Goal: Task Accomplishment & Management: Complete application form

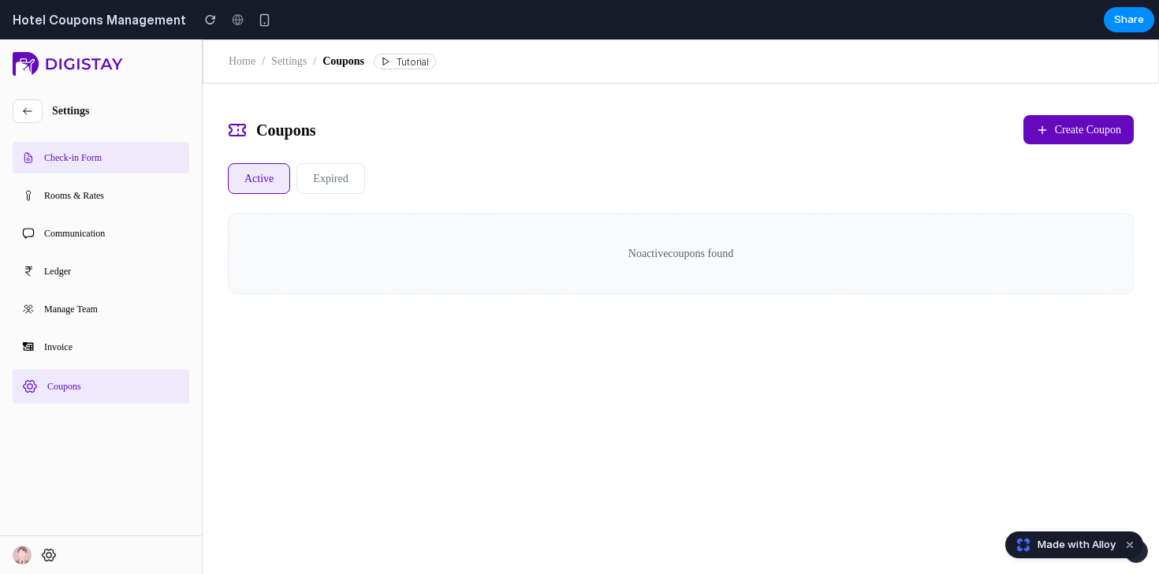
click at [665, 162] on div "Coupons Create Coupon Active Expired No active coupons found" at bounding box center [681, 204] width 956 height 217
click at [1067, 129] on span "Create Coupon" at bounding box center [1088, 129] width 66 height 17
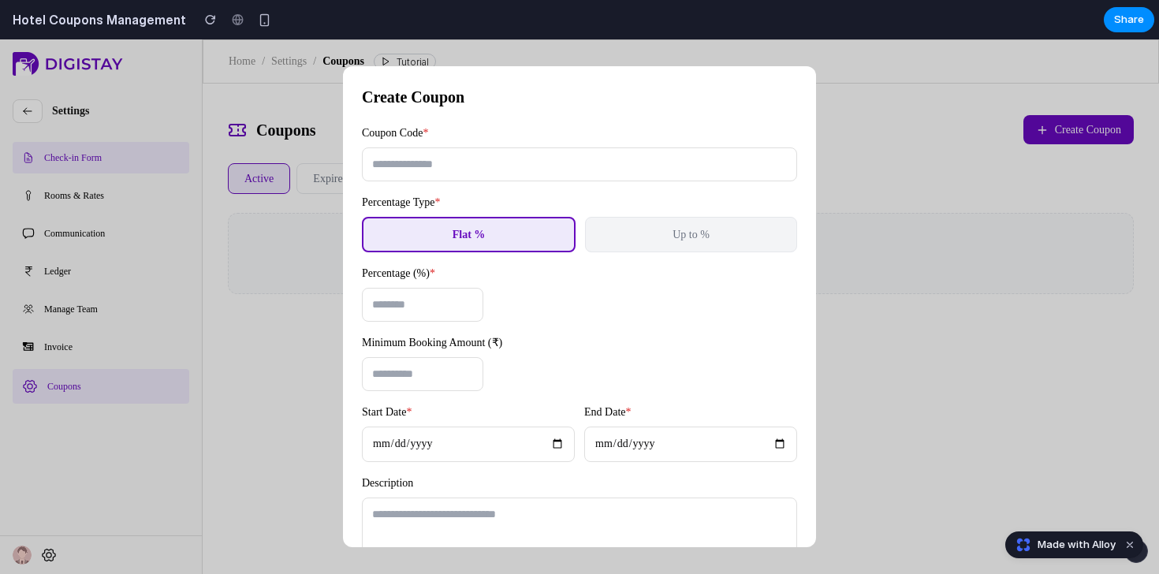
click at [543, 189] on div "Coupon Code * Percentage Type * Flat % Up to % Percentage (%) * * Minimum Booki…" at bounding box center [579, 371] width 435 height 493
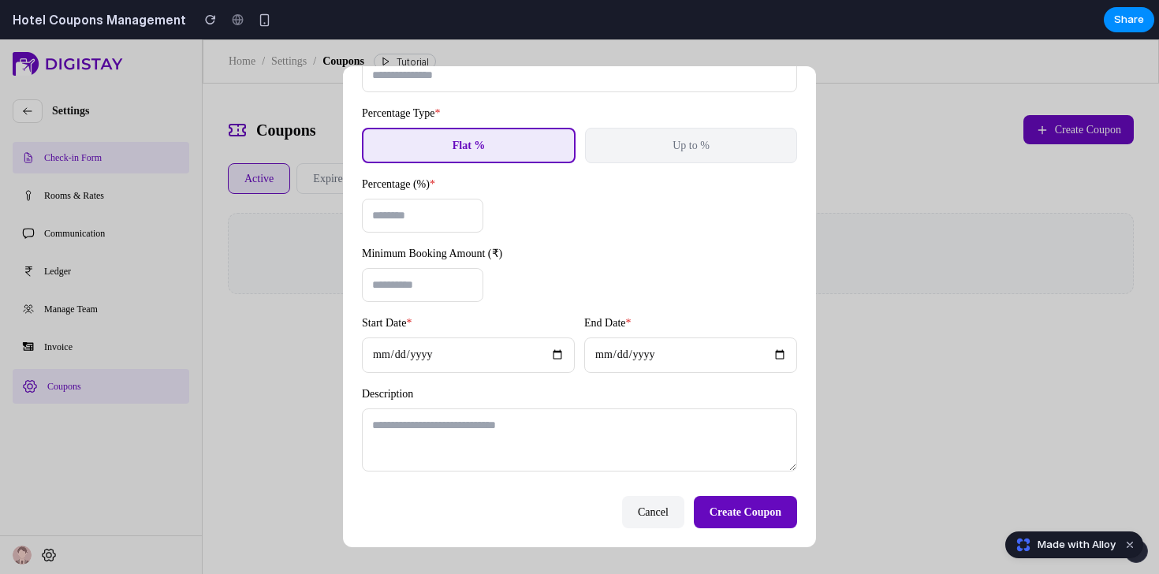
scroll to position [90, 0]
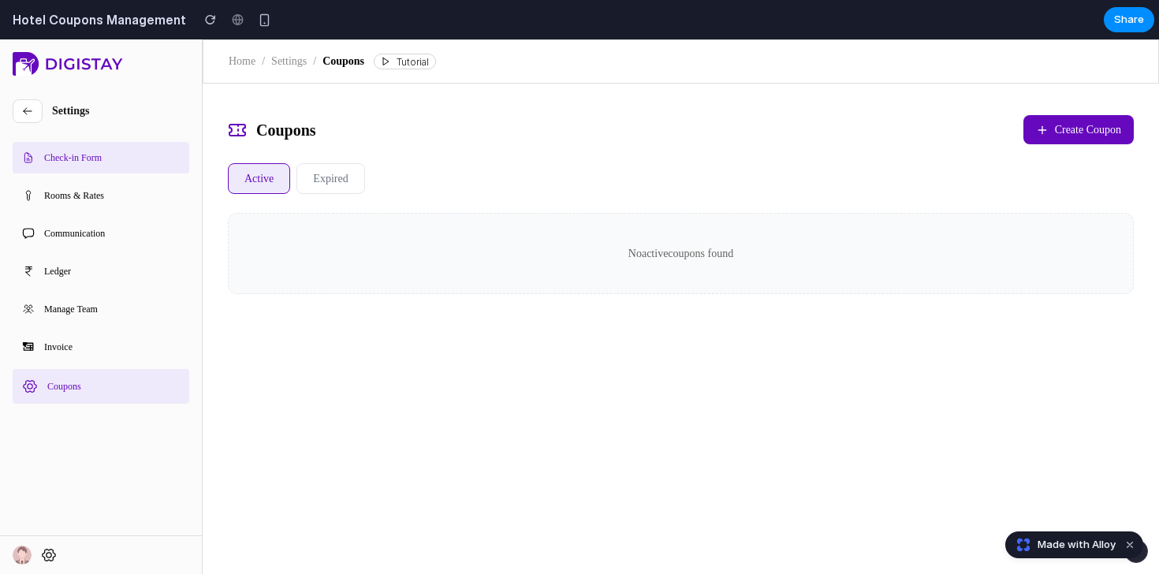
click at [1099, 129] on span "Create Coupon" at bounding box center [1088, 129] width 66 height 17
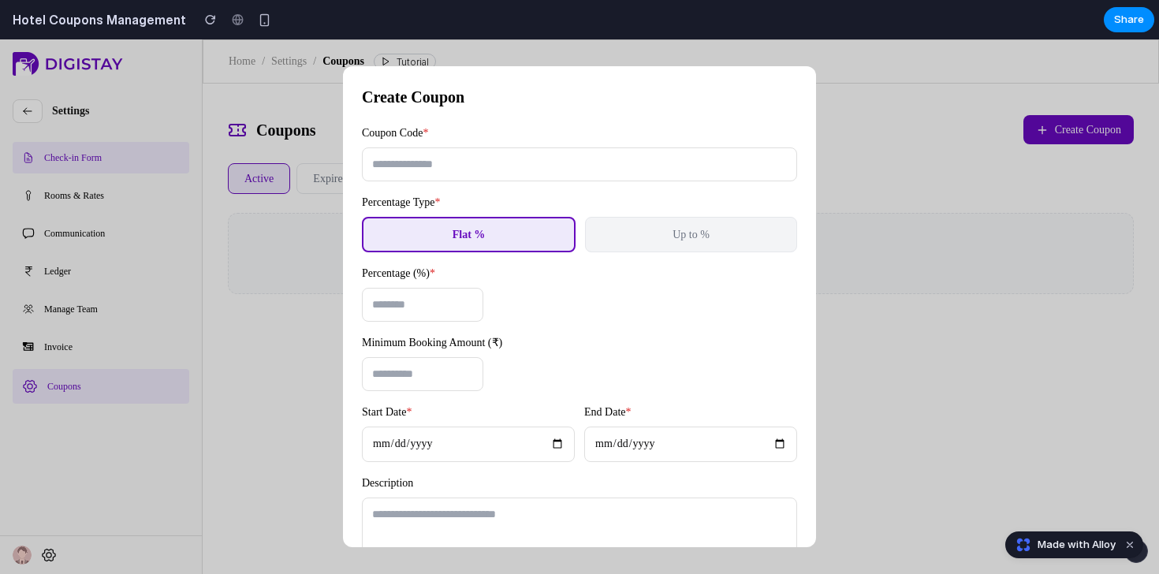
click at [700, 237] on span "Up to %" at bounding box center [690, 235] width 37 height 12
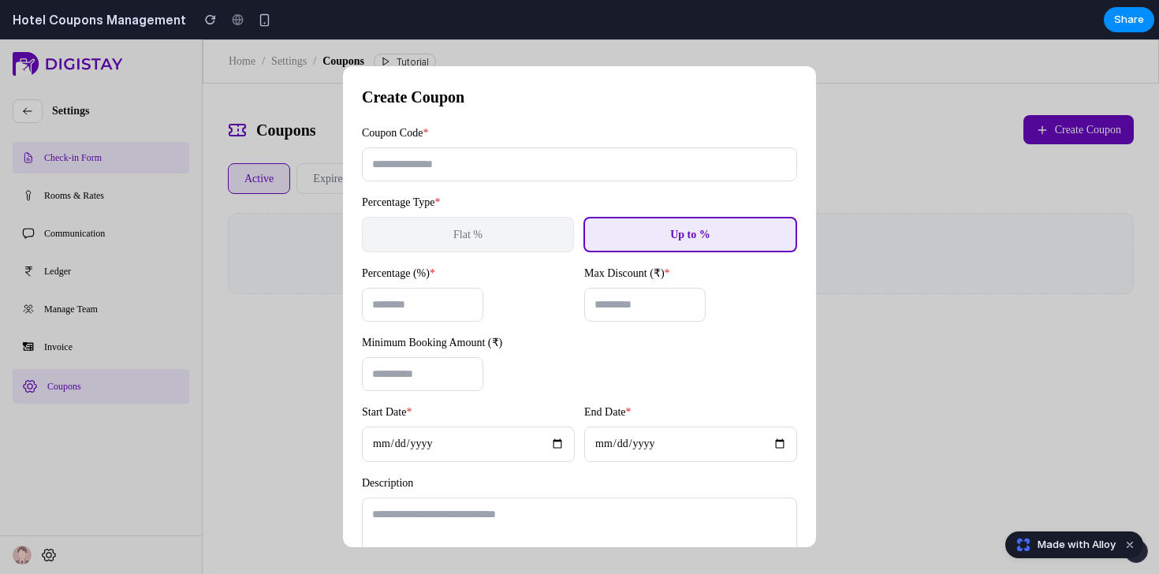
click at [545, 243] on button "Flat %" at bounding box center [468, 234] width 212 height 35
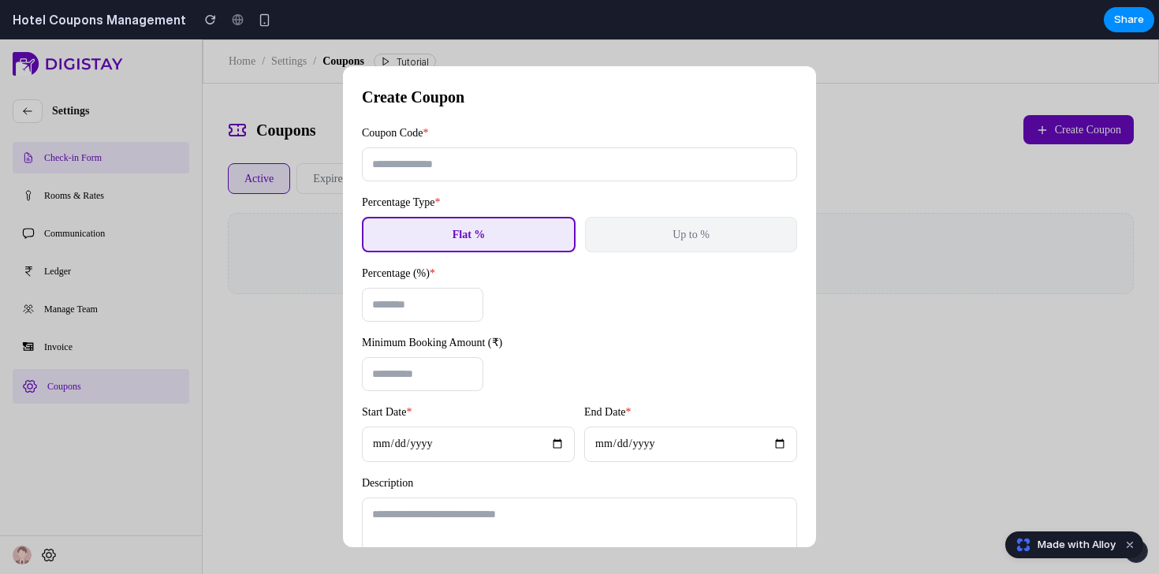
click at [647, 239] on button "Up to %" at bounding box center [691, 234] width 212 height 35
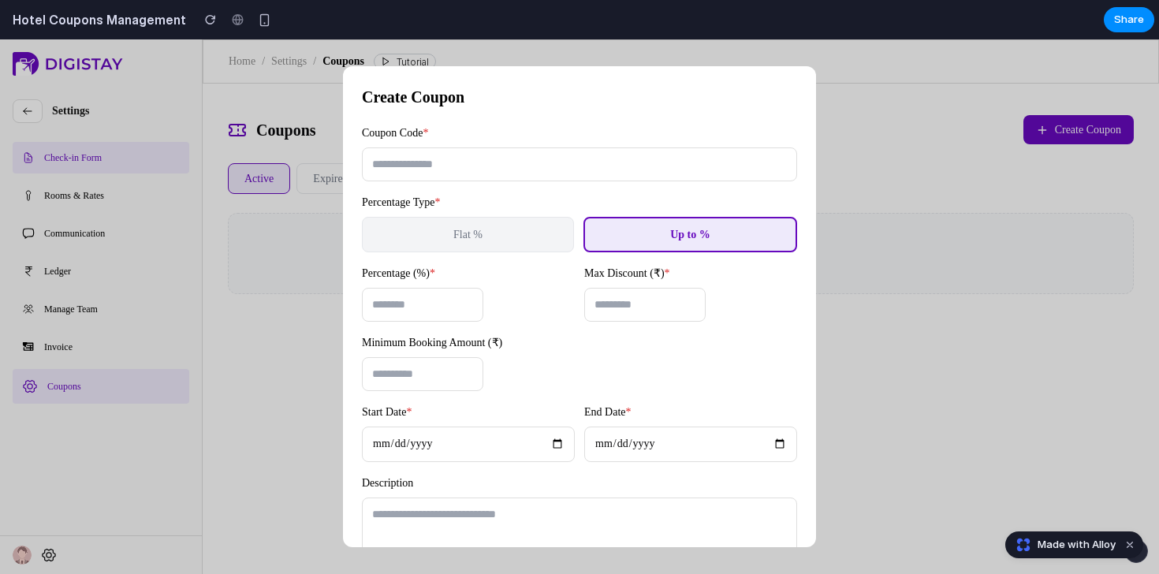
click at [529, 244] on button "Flat %" at bounding box center [468, 234] width 212 height 35
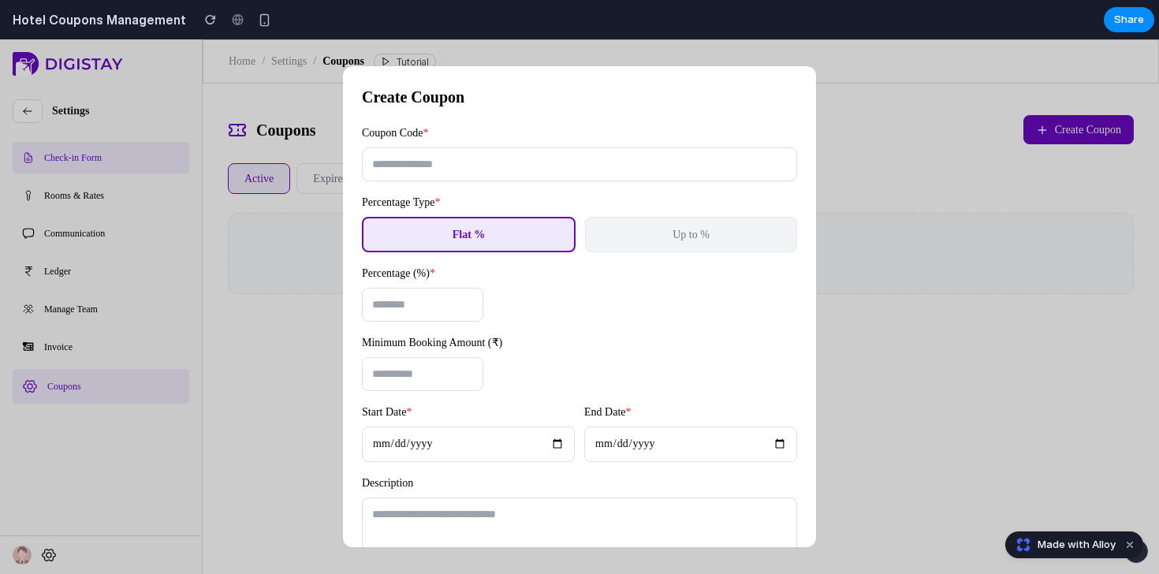
click at [646, 238] on button "Up to %" at bounding box center [691, 234] width 212 height 35
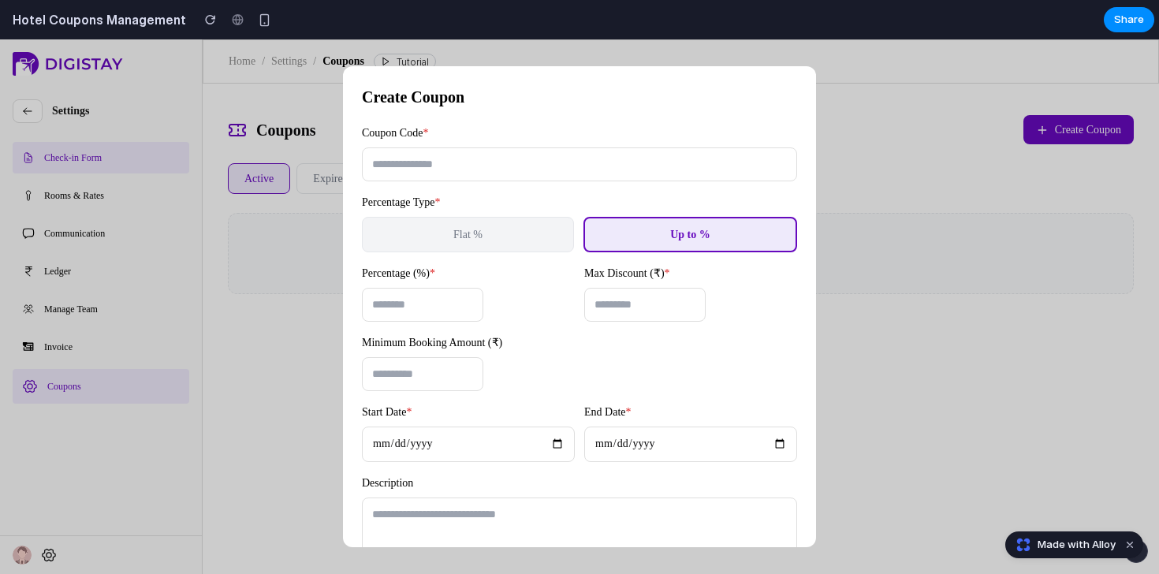
click at [503, 247] on button "Flat %" at bounding box center [468, 234] width 212 height 35
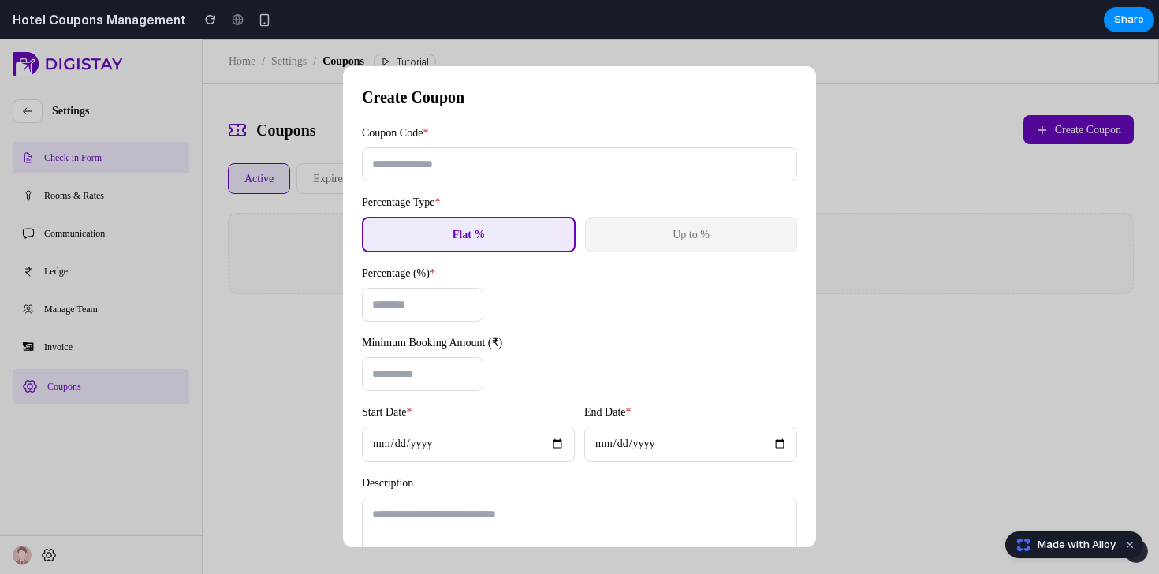
click at [609, 240] on button "Up to %" at bounding box center [691, 234] width 212 height 35
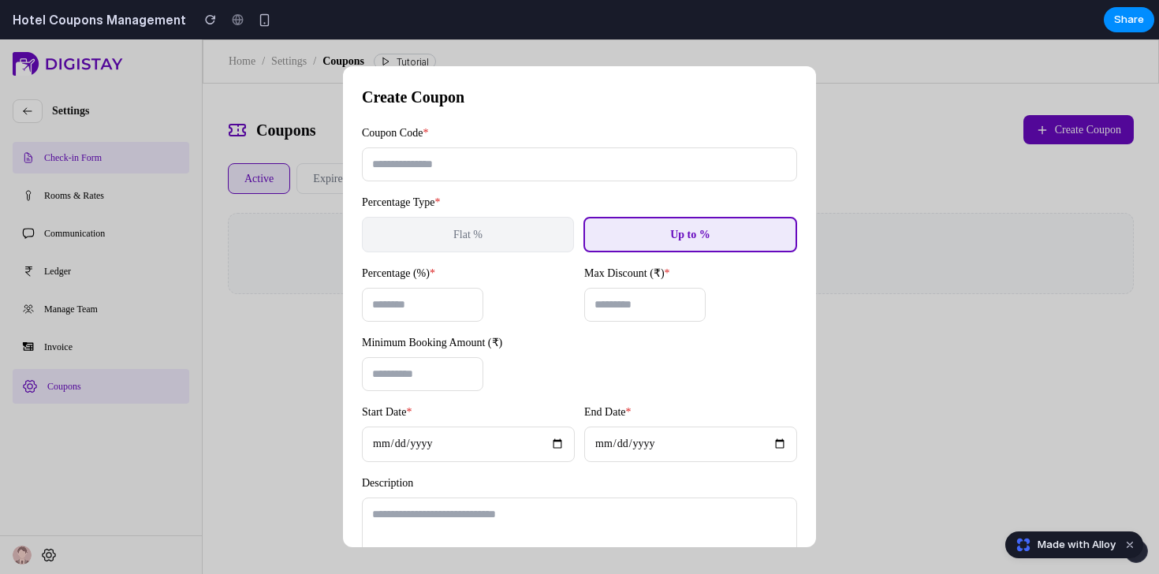
click at [523, 239] on button "Flat %" at bounding box center [468, 234] width 212 height 35
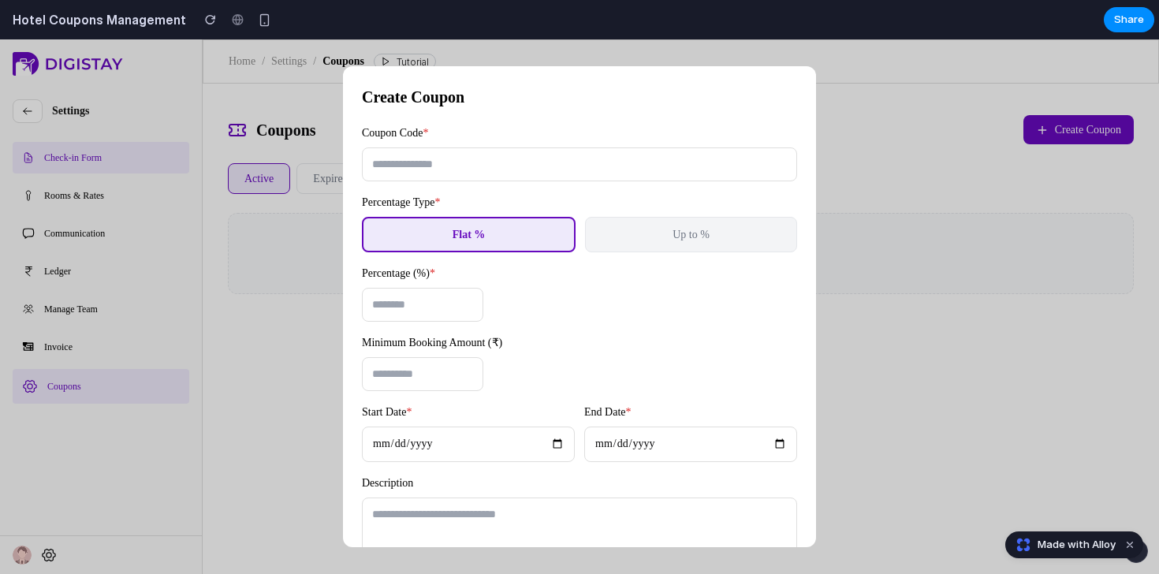
click at [639, 237] on button "Up to %" at bounding box center [691, 234] width 212 height 35
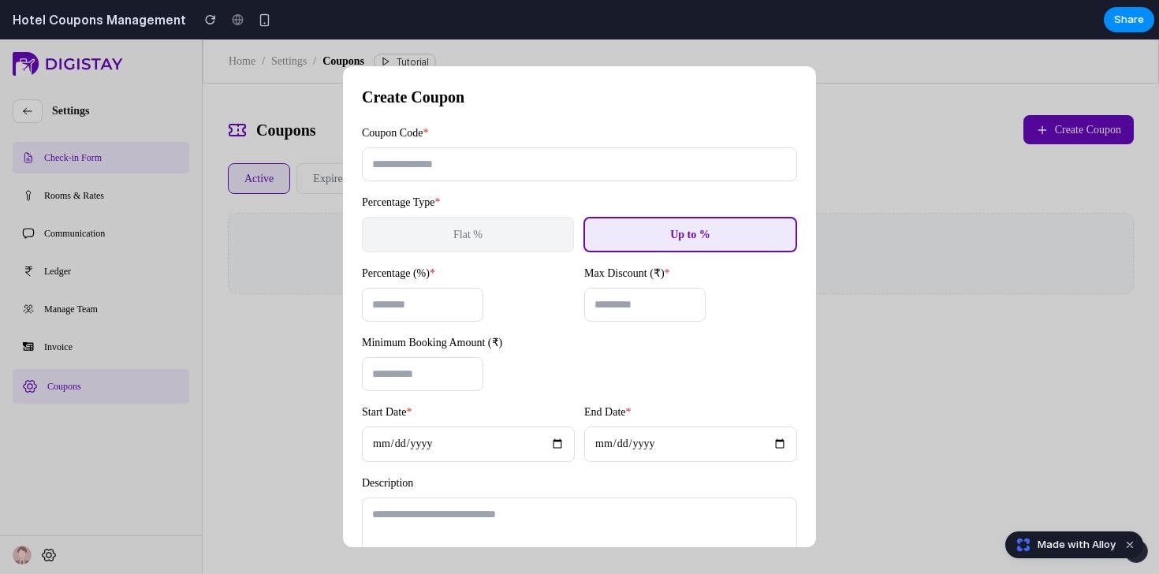
drag, startPoint x: 368, startPoint y: 272, endPoint x: 436, endPoint y: 275, distance: 67.9
click at [435, 274] on label "Percentage (%) *" at bounding box center [468, 273] width 213 height 17
click at [441, 275] on label "Percentage (%) *" at bounding box center [468, 273] width 213 height 17
drag, startPoint x: 441, startPoint y: 275, endPoint x: 373, endPoint y: 274, distance: 67.8
click at [373, 274] on label "Percentage (%) *" at bounding box center [468, 273] width 213 height 17
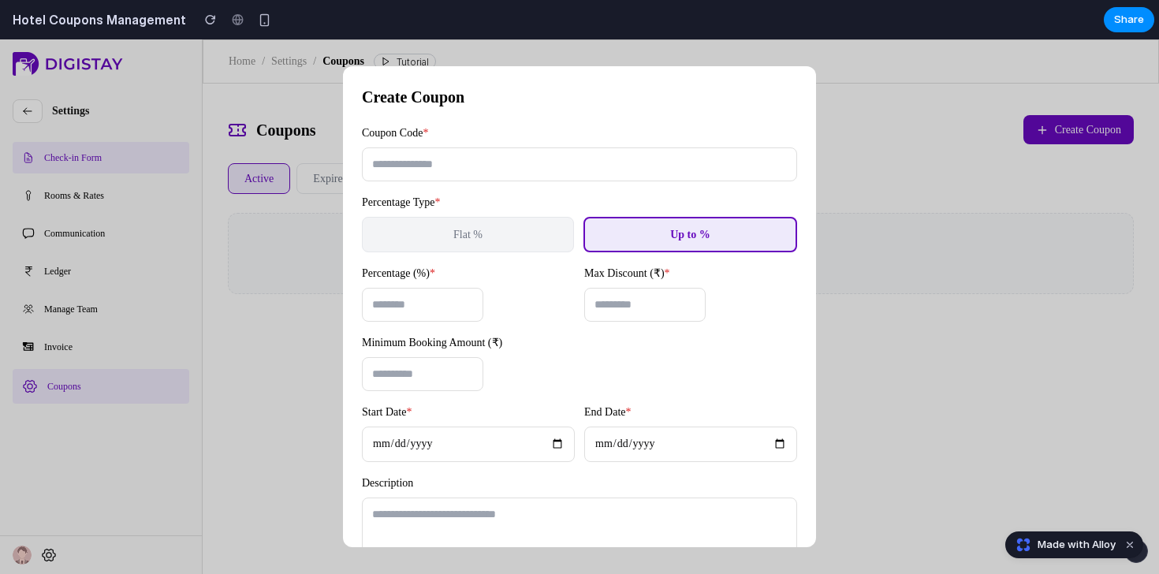
copy label "Percentage (%)"
drag, startPoint x: 668, startPoint y: 270, endPoint x: 580, endPoint y: 269, distance: 87.5
click at [580, 269] on div "Percentage (%) * * Max Discount (₹) *" at bounding box center [579, 293] width 435 height 57
drag, startPoint x: 580, startPoint y: 269, endPoint x: 668, endPoint y: 273, distance: 87.6
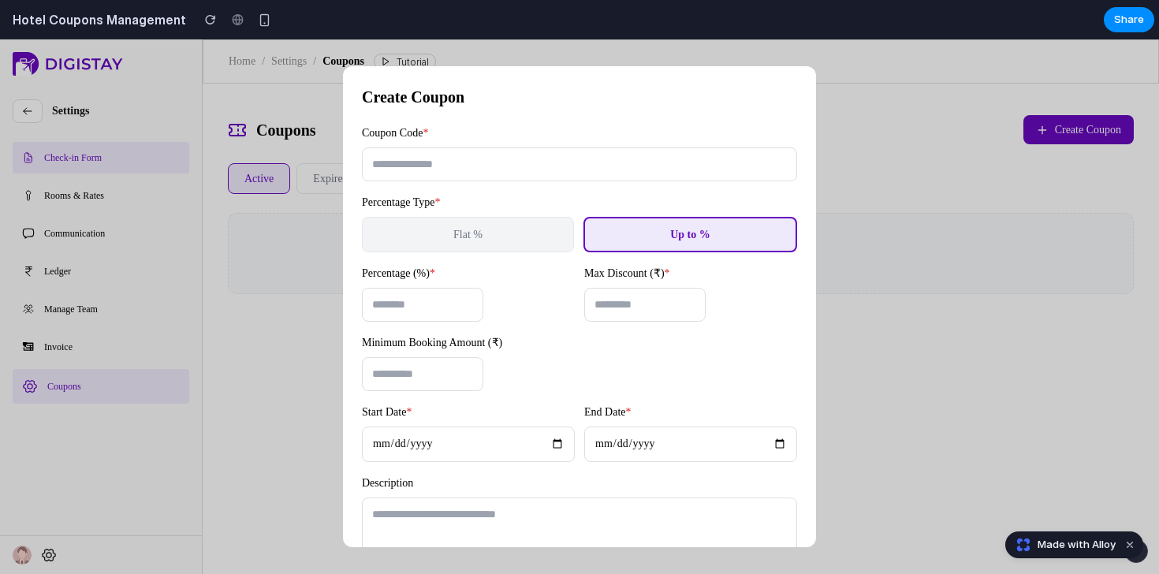
click at [668, 273] on div "Percentage (%) * * Max Discount (₹) *" at bounding box center [579, 293] width 435 height 57
drag, startPoint x: 359, startPoint y: 344, endPoint x: 512, endPoint y: 347, distance: 153.8
click at [512, 347] on div "Create Coupon Coupon Code * Percentage Type * Flat % Up to % Percentage (%) * *…" at bounding box center [579, 306] width 473 height 481
copy label "Minimum Booking Amount (₹)"
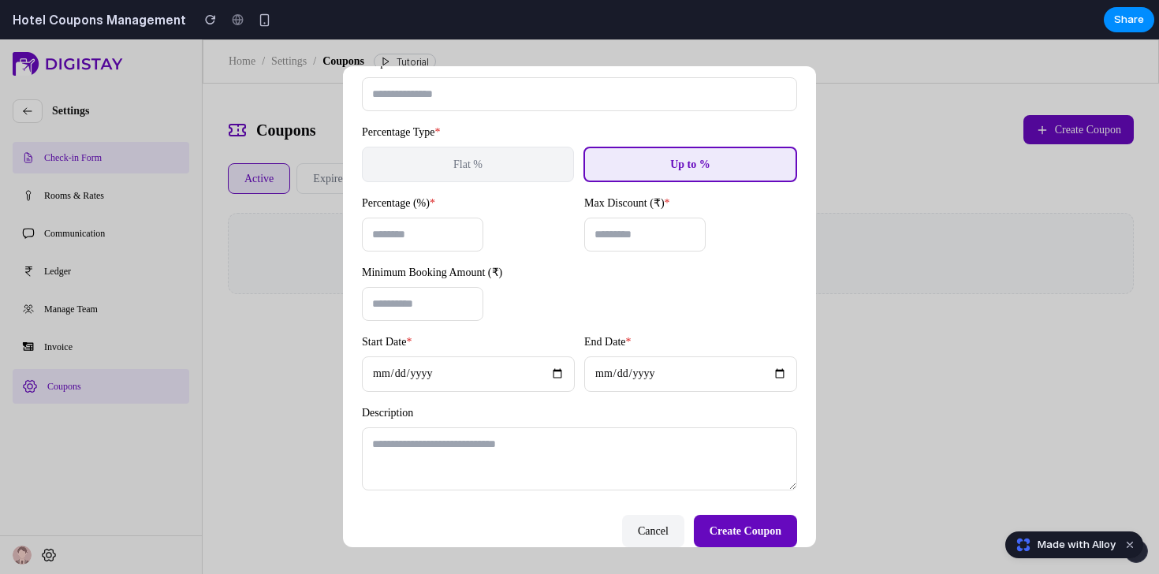
scroll to position [89, 0]
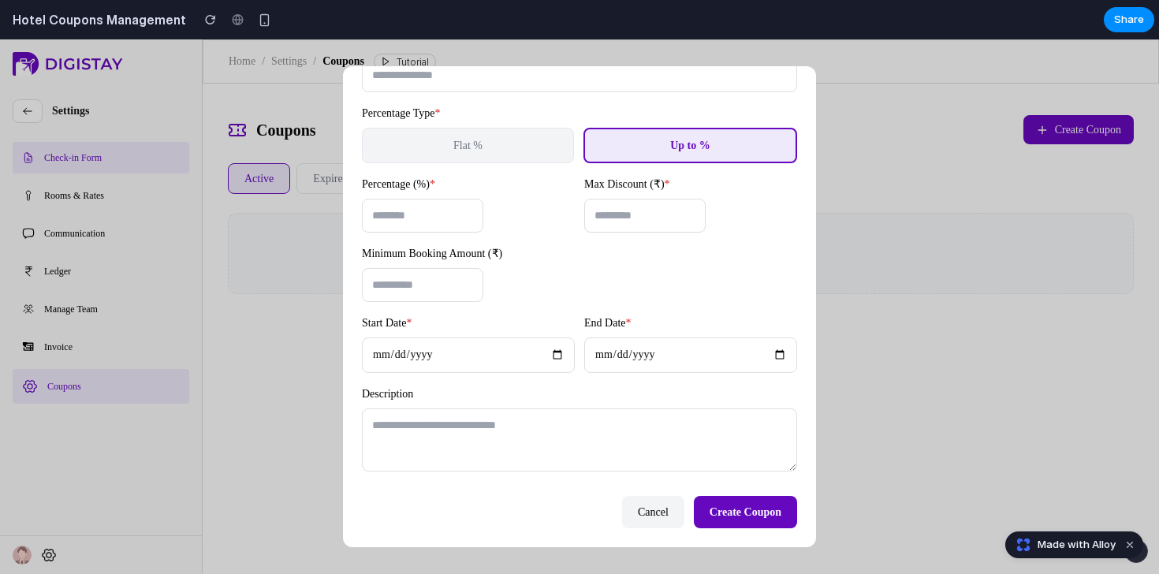
drag, startPoint x: 365, startPoint y: 320, endPoint x: 409, endPoint y: 322, distance: 44.2
click at [409, 322] on label "Start Date *" at bounding box center [468, 323] width 213 height 17
drag, startPoint x: 412, startPoint y: 324, endPoint x: 364, endPoint y: 324, distance: 47.3
click at [364, 324] on label "Start Date *" at bounding box center [468, 323] width 213 height 17
copy label "Start Date"
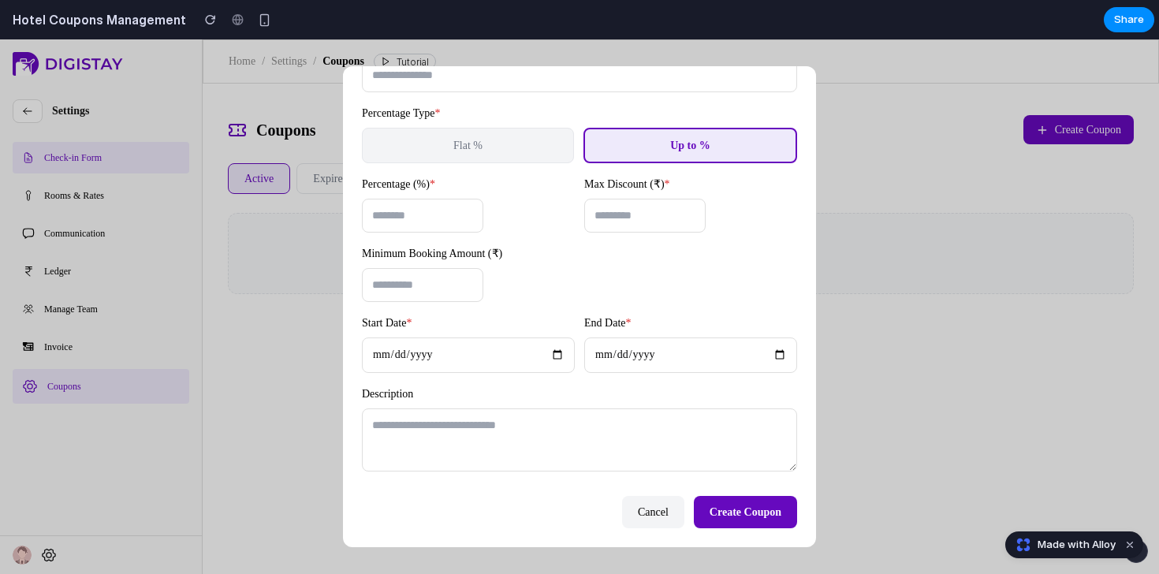
drag, startPoint x: 585, startPoint y: 324, endPoint x: 630, endPoint y: 325, distance: 44.9
click at [630, 325] on label "End Date *" at bounding box center [690, 323] width 213 height 17
copy label "End Date"
drag, startPoint x: 442, startPoint y: 138, endPoint x: 482, endPoint y: 147, distance: 40.4
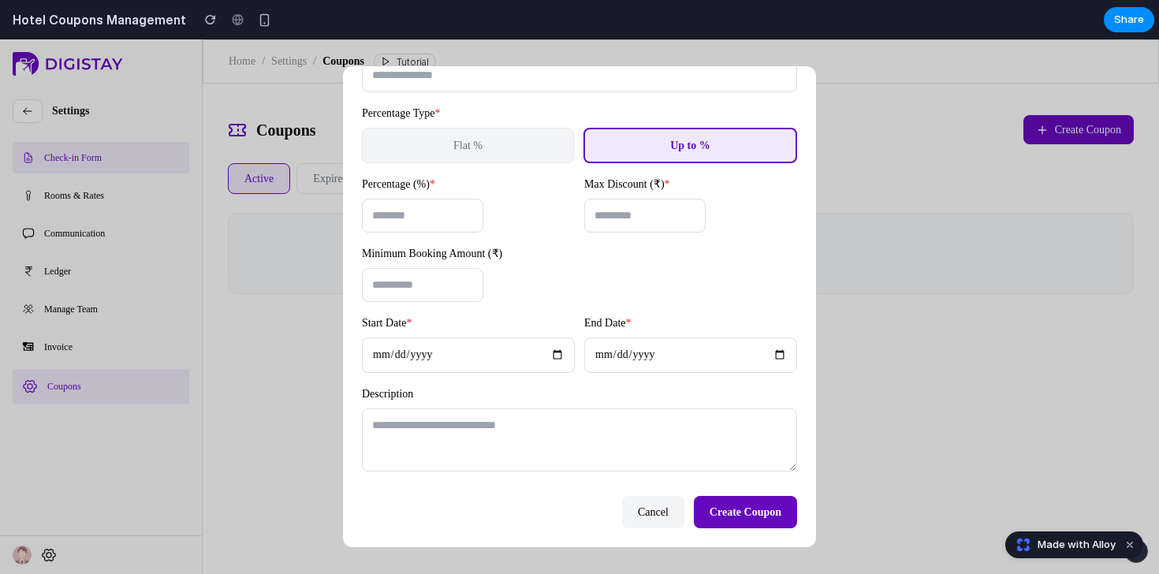
click at [482, 147] on button "Flat %" at bounding box center [468, 145] width 212 height 35
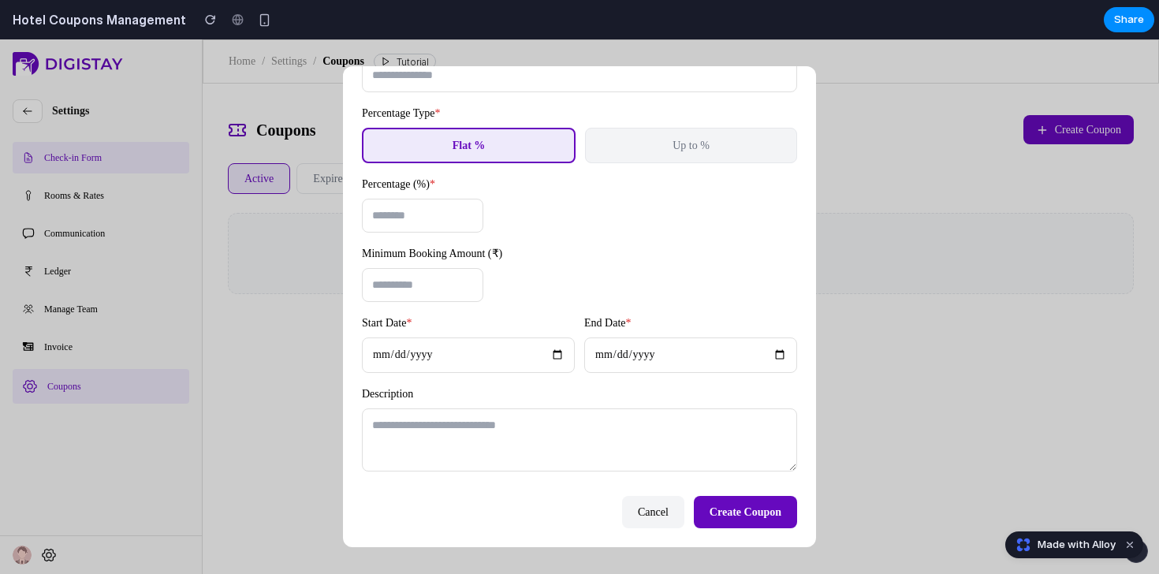
drag, startPoint x: 482, startPoint y: 147, endPoint x: 437, endPoint y: 146, distance: 44.9
click at [437, 146] on button "Flat %" at bounding box center [469, 145] width 214 height 35
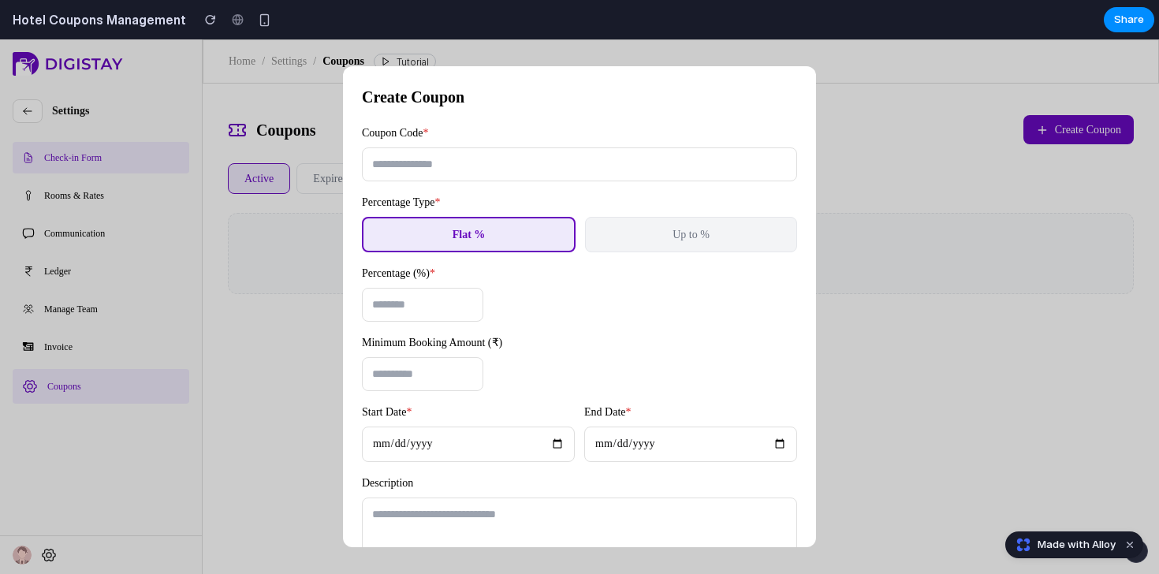
scroll to position [0, 0]
drag, startPoint x: 486, startPoint y: 173, endPoint x: 485, endPoint y: 162, distance: 11.1
click at [485, 162] on input "text" at bounding box center [579, 164] width 435 height 34
drag, startPoint x: 449, startPoint y: 447, endPoint x: 352, endPoint y: 446, distance: 97.8
click at [352, 446] on div "Create Coupon Coupon Code * Percentage Type * Flat % Up to % Percentage (%) * *…" at bounding box center [579, 306] width 473 height 481
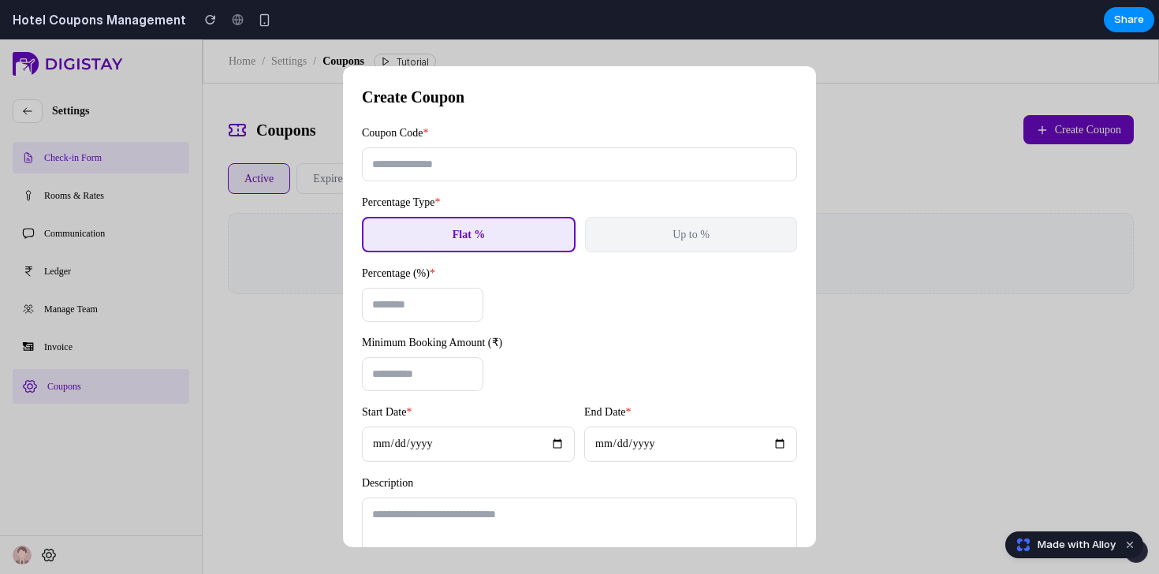
click at [344, 458] on div "Create Coupon Coupon Code * Percentage Type * Flat % Up to % Percentage (%) * *…" at bounding box center [579, 306] width 473 height 481
click at [435, 456] on input "date" at bounding box center [468, 443] width 213 height 35
click at [531, 417] on label "Start Date *" at bounding box center [468, 412] width 213 height 17
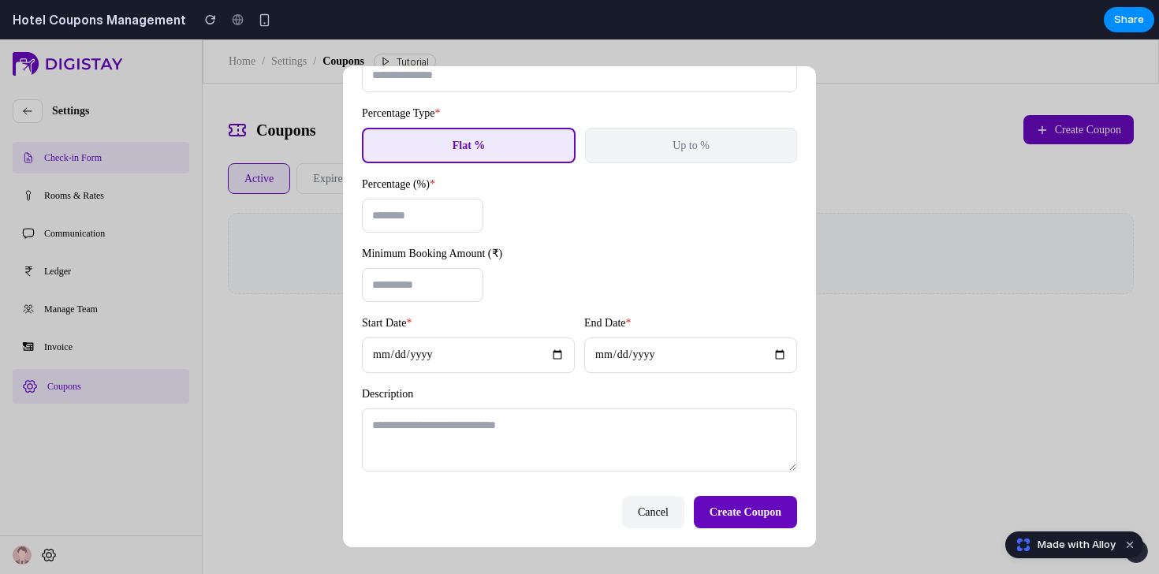
scroll to position [90, 0]
drag, startPoint x: 531, startPoint y: 425, endPoint x: 556, endPoint y: 434, distance: 26.7
click at [556, 434] on textarea at bounding box center [579, 439] width 435 height 63
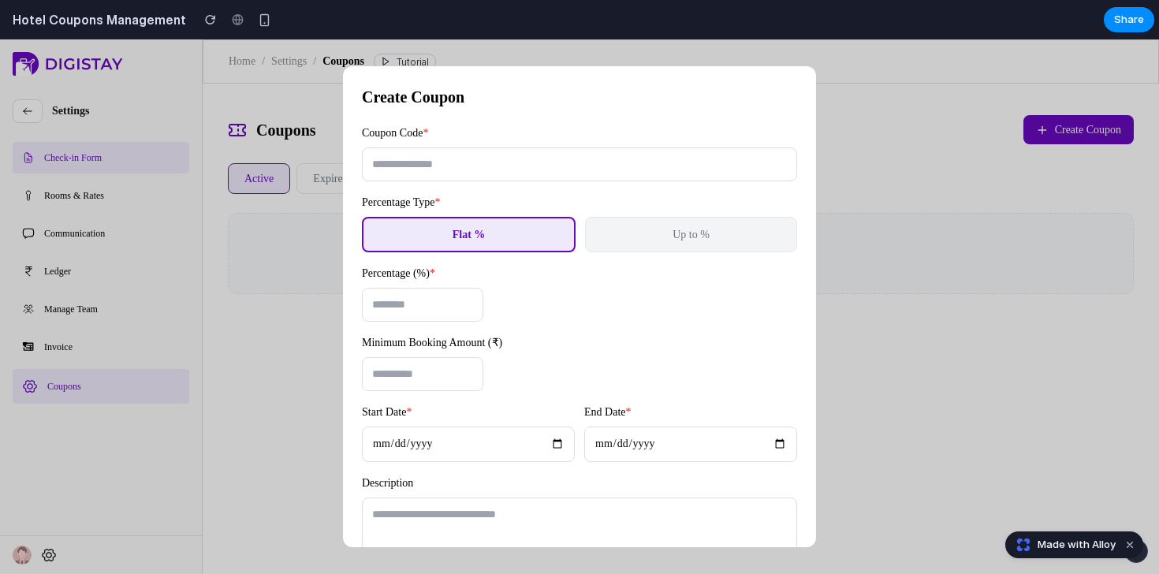
scroll to position [0, 0]
click at [648, 244] on button "Up to %" at bounding box center [691, 234] width 212 height 35
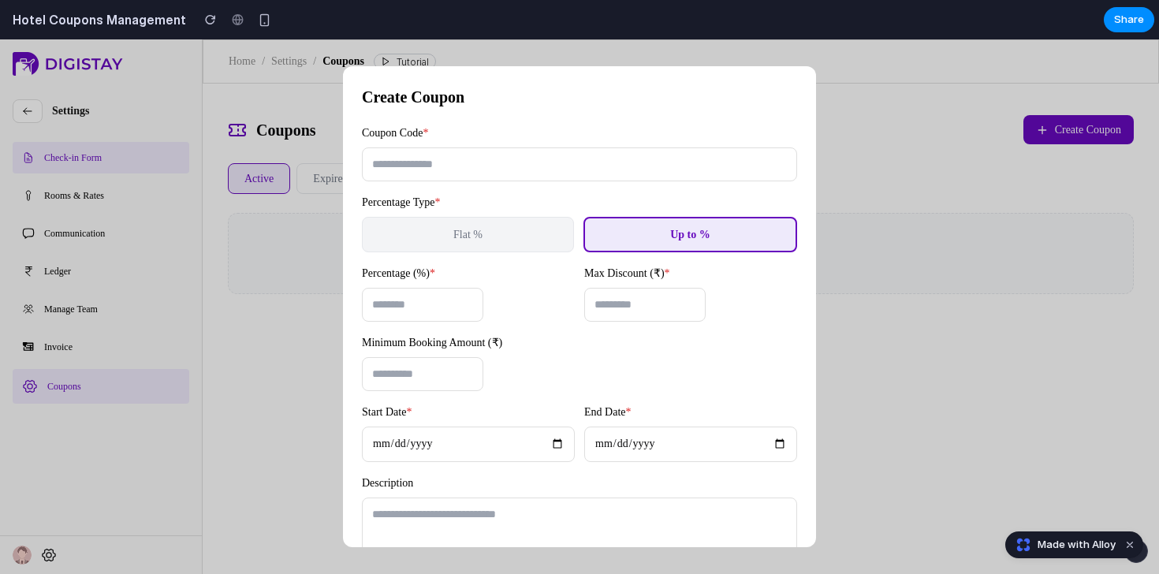
click at [518, 251] on button "Flat %" at bounding box center [468, 234] width 212 height 35
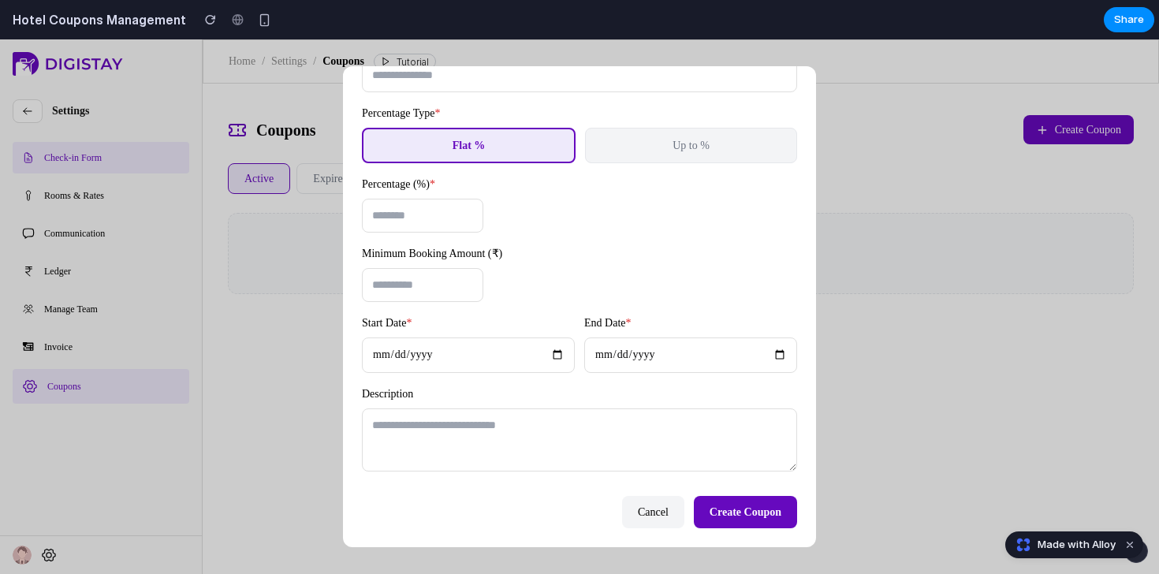
scroll to position [90, 0]
click at [468, 218] on input "*" at bounding box center [422, 216] width 121 height 34
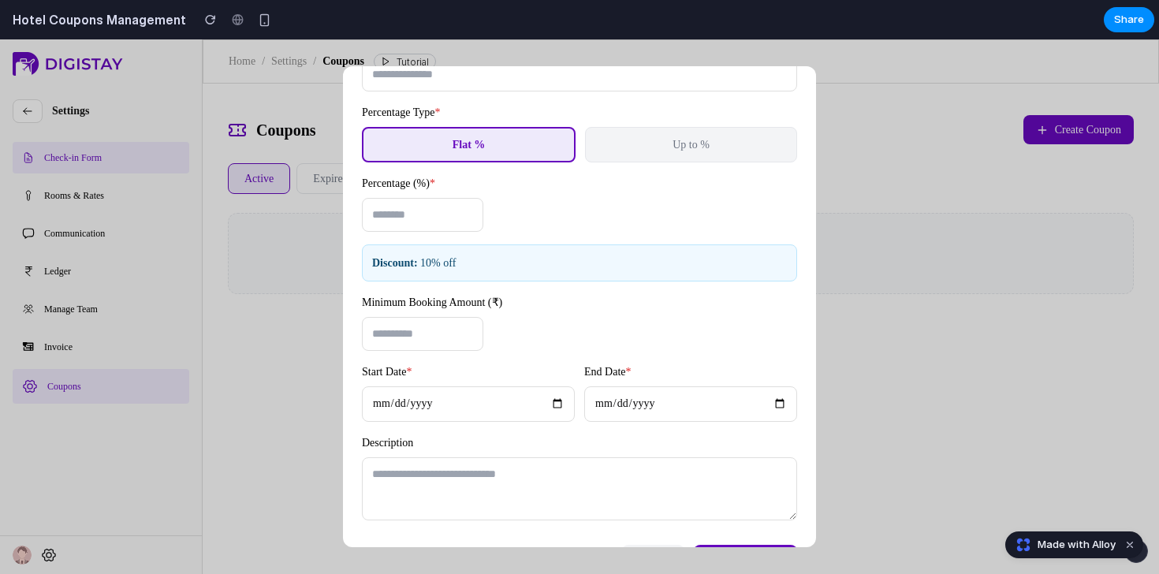
type input "**"
click at [444, 337] on input "number" at bounding box center [422, 334] width 121 height 34
type input "***"
click at [462, 414] on input "date" at bounding box center [468, 403] width 213 height 35
type input "**********"
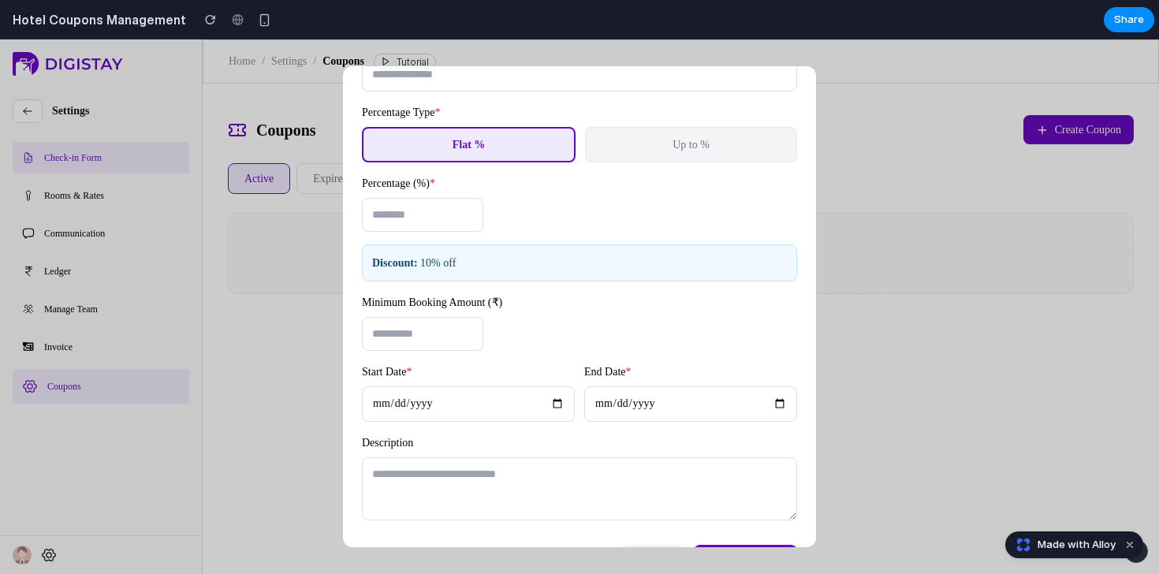
click at [614, 406] on input "date" at bounding box center [690, 403] width 213 height 35
type input "**********"
click at [507, 467] on textarea at bounding box center [579, 488] width 435 height 63
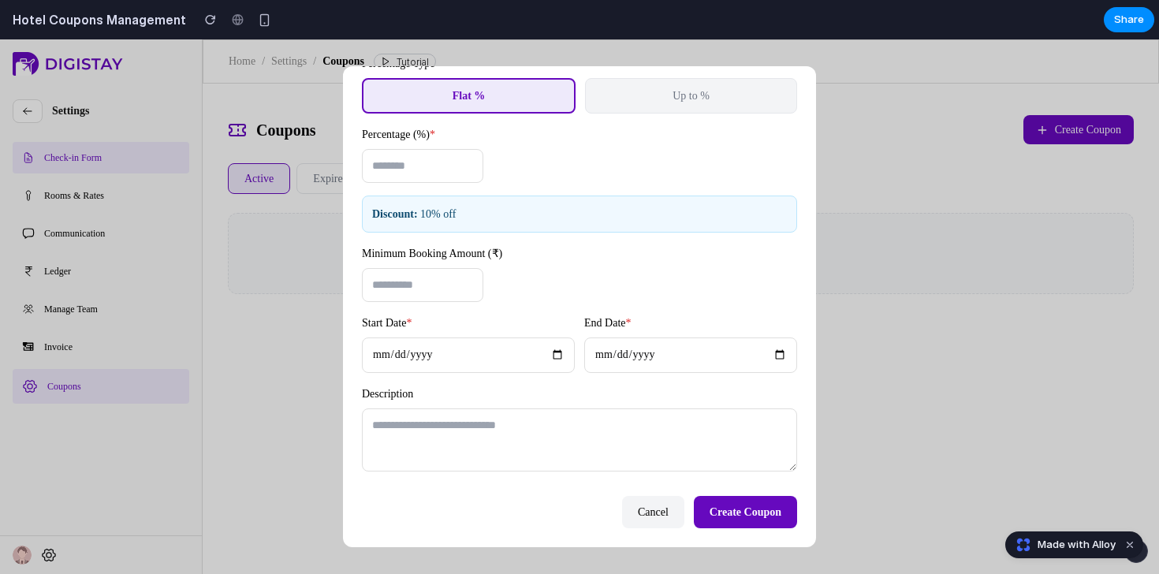
scroll to position [140, 0]
type textarea "**********"
click at [728, 517] on span "Create Coupon" at bounding box center [746, 512] width 72 height 12
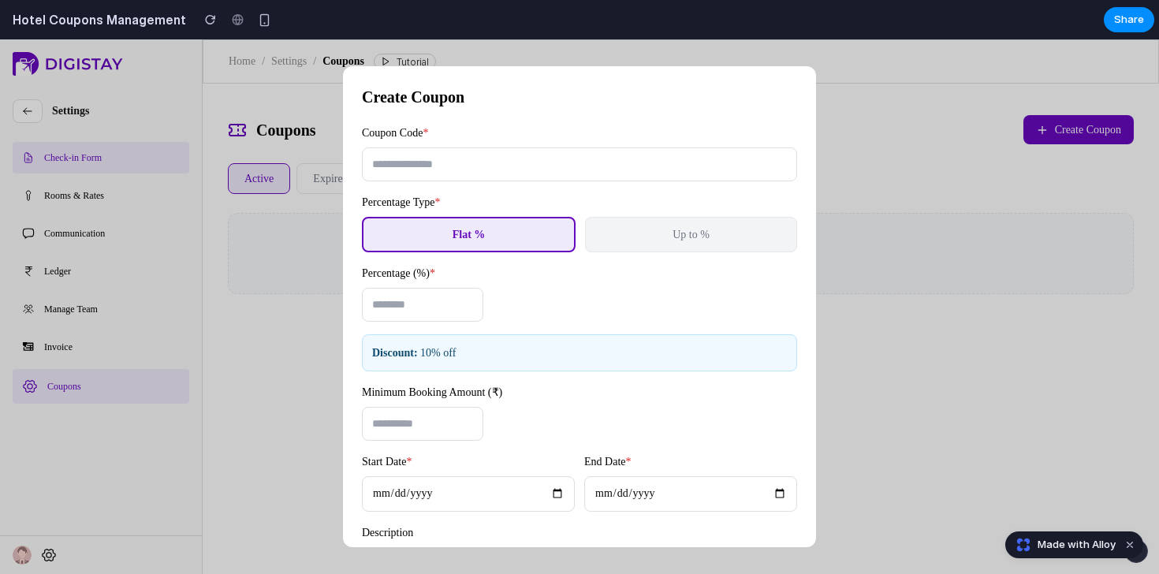
scroll to position [0, 0]
click at [533, 166] on input "text" at bounding box center [579, 164] width 435 height 34
type input "******"
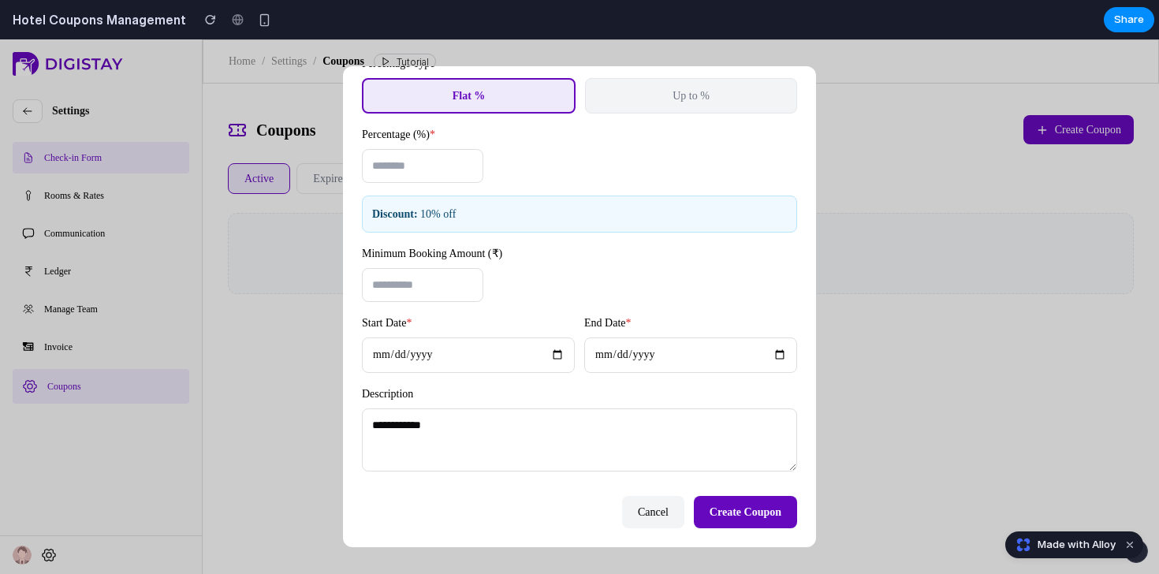
scroll to position [140, 0]
click at [701, 519] on button "Create Coupon" at bounding box center [745, 512] width 103 height 32
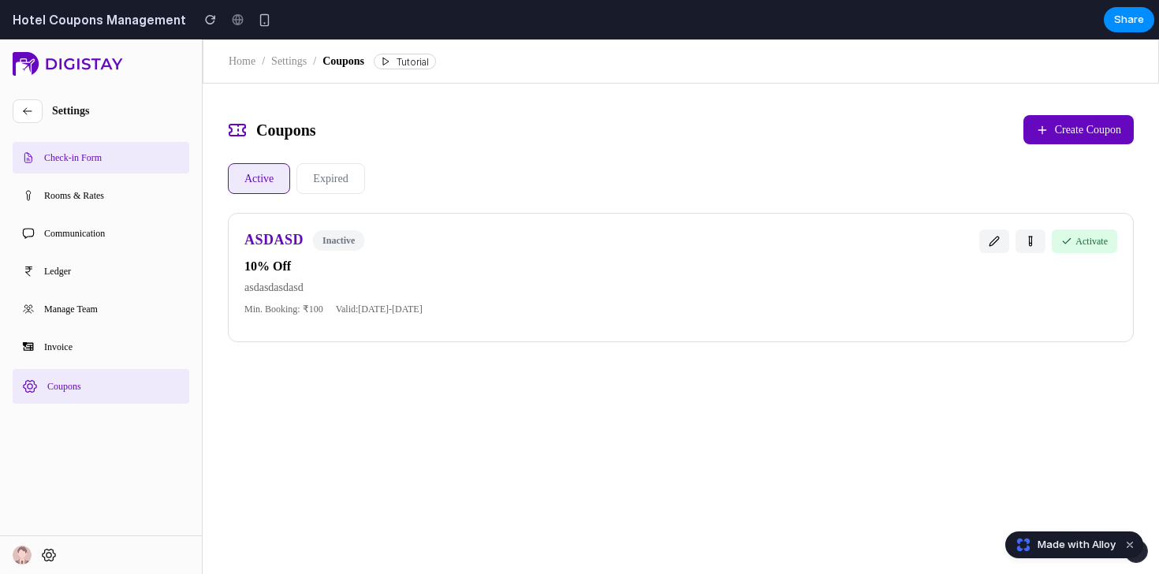
drag, startPoint x: 247, startPoint y: 240, endPoint x: 302, endPoint y: 240, distance: 55.2
click at [302, 240] on h3 "ASDASD" at bounding box center [273, 239] width 59 height 21
drag, startPoint x: 244, startPoint y: 274, endPoint x: 317, endPoint y: 274, distance: 73.3
click at [317, 274] on div "ASDASD Inactive 10% Off asdasdasdasd Min. Booking: ₹ 100 Valid: [DATE] - [DATE]…" at bounding box center [681, 277] width 906 height 129
drag, startPoint x: 246, startPoint y: 289, endPoint x: 317, endPoint y: 293, distance: 71.1
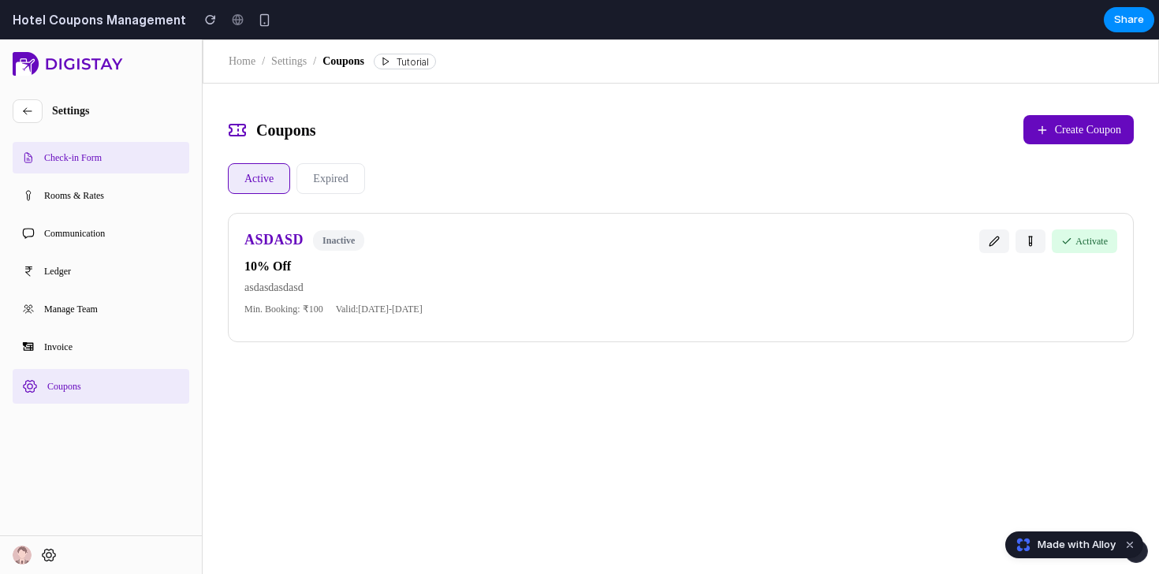
click at [318, 293] on p "asdasdasdasd" at bounding box center [611, 287] width 735 height 17
drag, startPoint x: 244, startPoint y: 305, endPoint x: 471, endPoint y: 315, distance: 228.1
click at [471, 315] on div "ASDASD Inactive 10% Off asdasdasdasd Min. Booking: ₹ 100 Valid: [DATE] - [DATE]…" at bounding box center [681, 277] width 906 height 129
click at [512, 412] on main "Home / Settings / Coupons Tutorial Coupons Create Coupon Active Expired ASDASD …" at bounding box center [681, 306] width 956 height 535
